Goal: Task Accomplishment & Management: Manage account settings

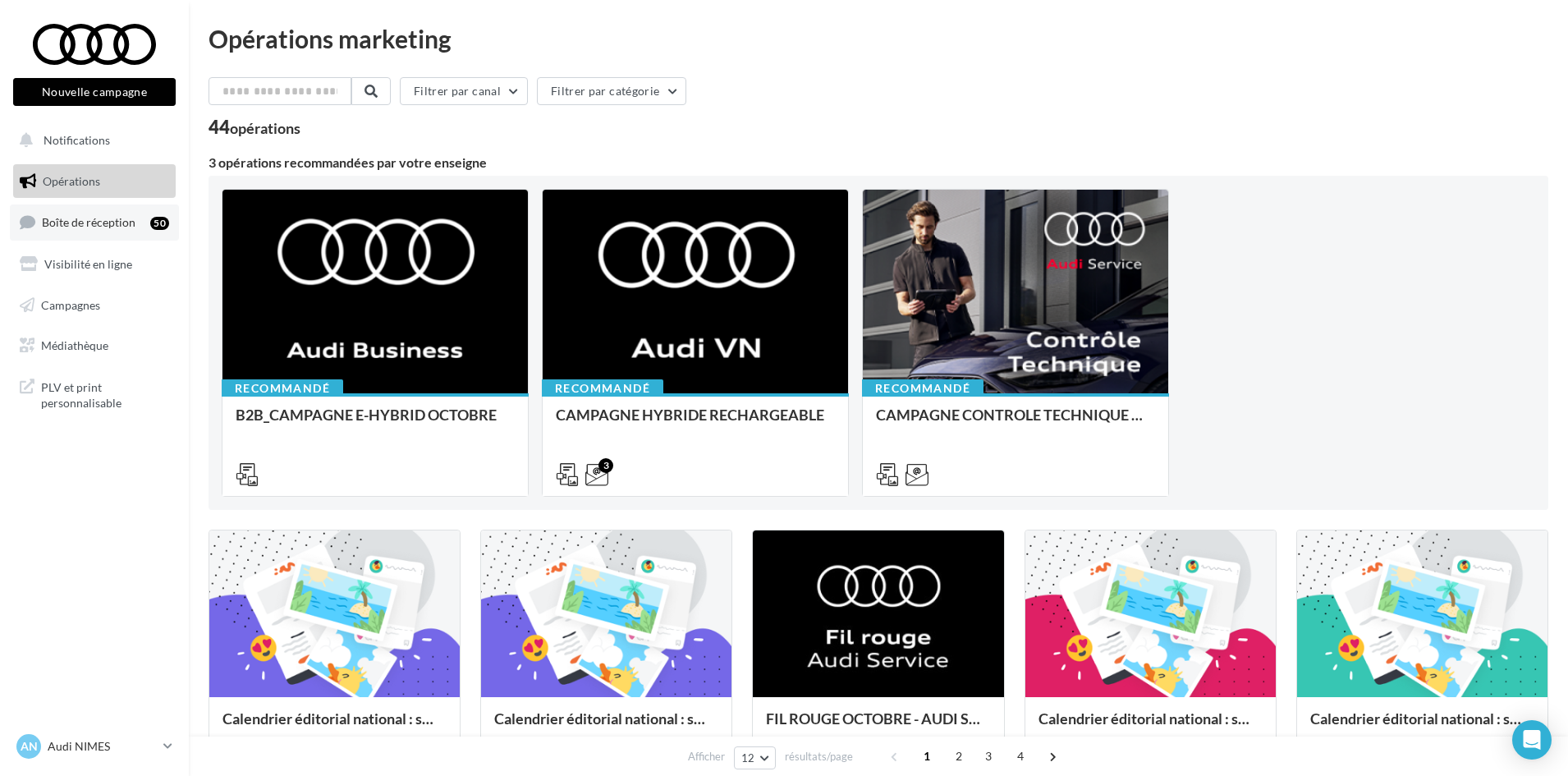
click at [38, 222] on link "Boîte de réception 50" at bounding box center [94, 222] width 169 height 35
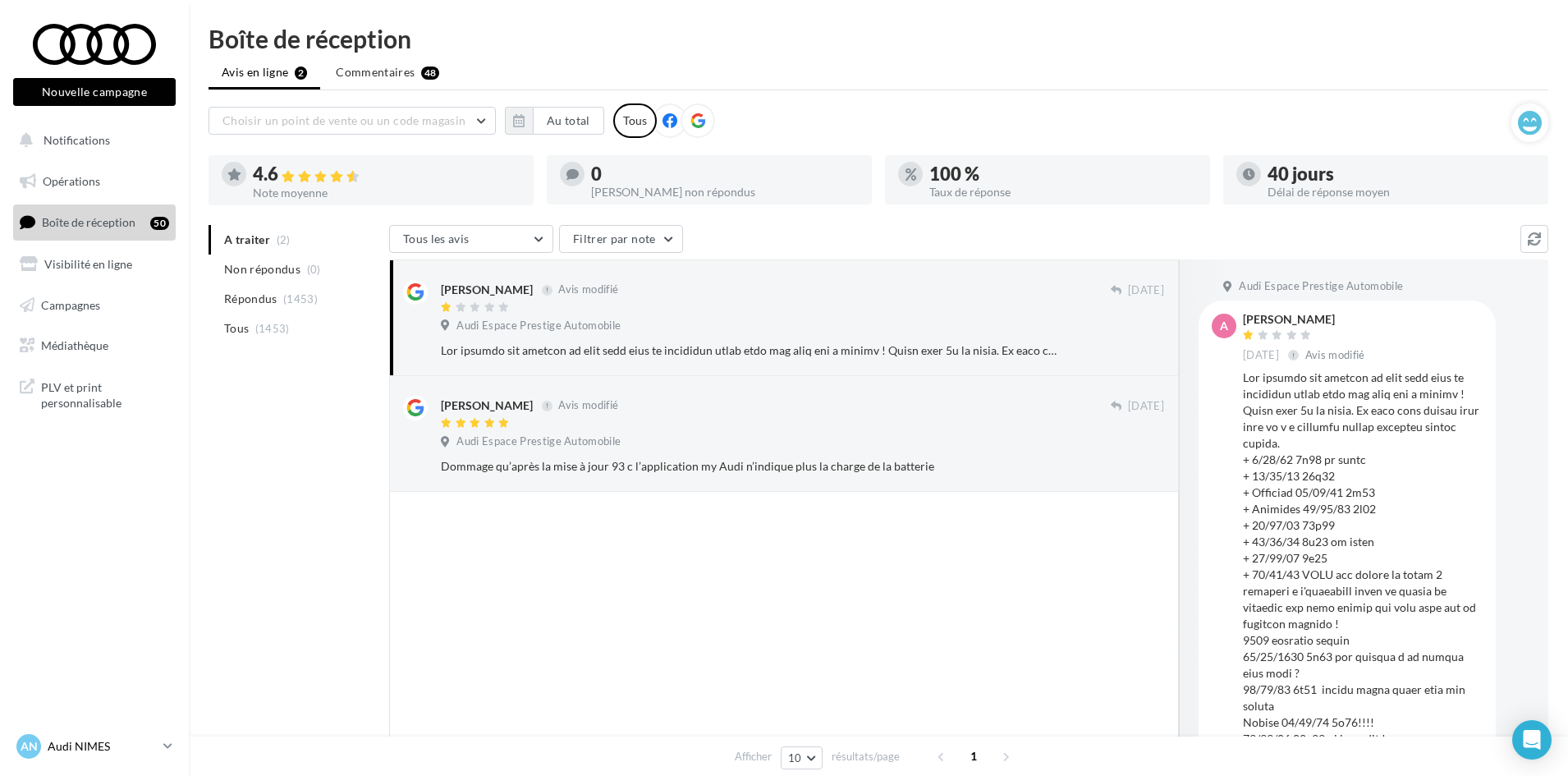
click at [86, 755] on div "AN Audi NIMES audi-nime-cou" at bounding box center [87, 747] width 141 height 25
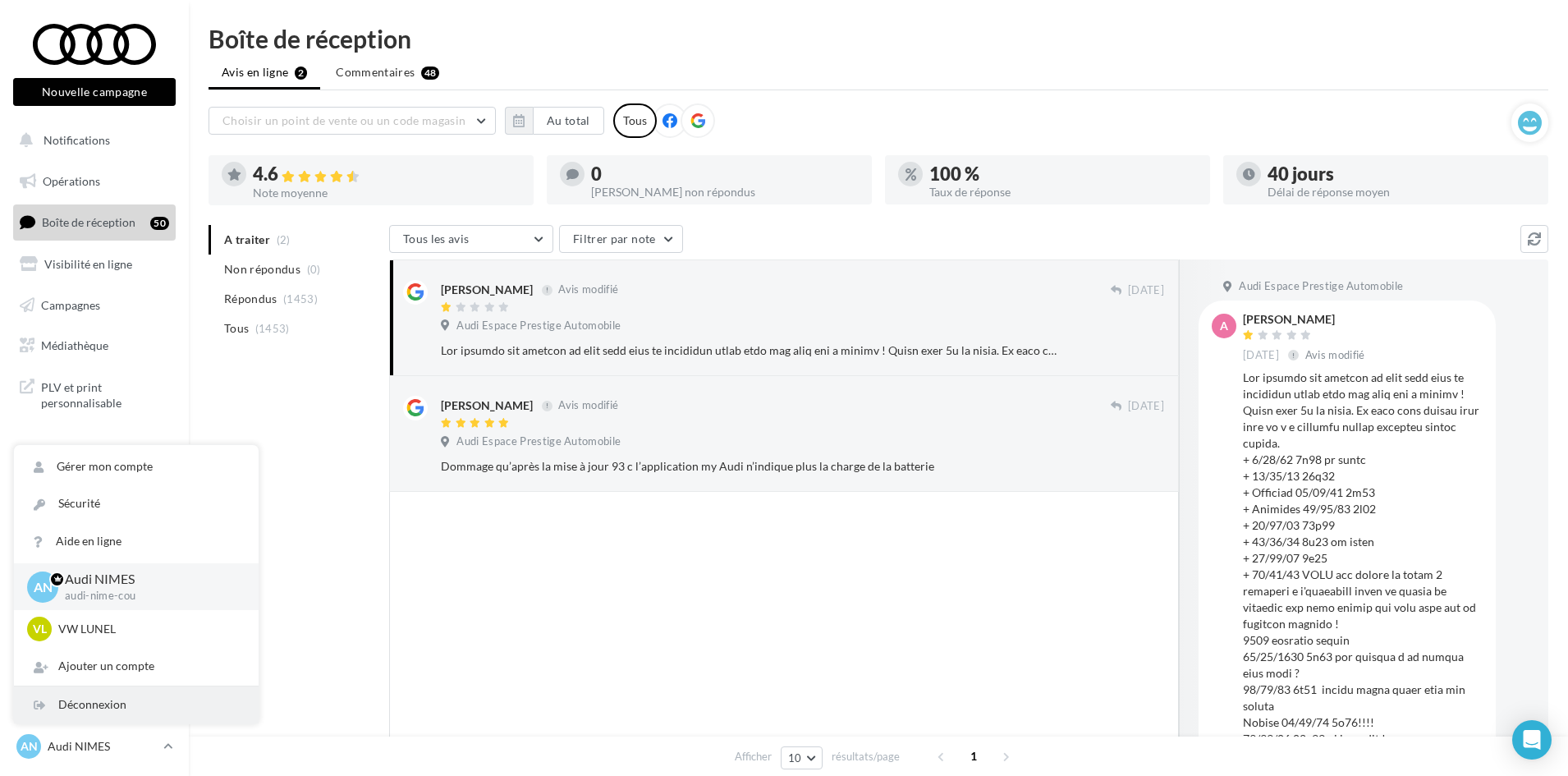
click at [110, 709] on div "Déconnexion" at bounding box center [136, 705] width 244 height 37
